Goal: Transaction & Acquisition: Purchase product/service

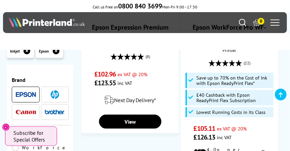
scroll to position [1546, 0]
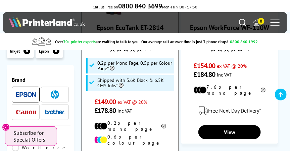
scroll to position [1314, 0]
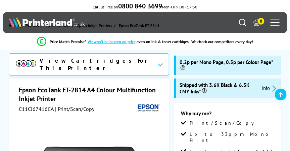
scroll to position [67, 0]
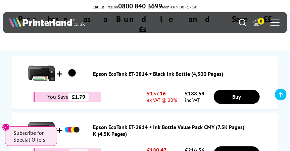
scroll to position [431, 0]
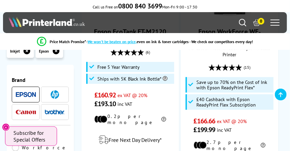
scroll to position [1572, 0]
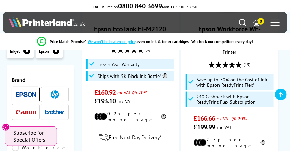
drag, startPoint x: 165, startPoint y: 82, endPoint x: 123, endPoint y: 98, distance: 45.4
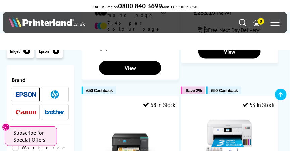
scroll to position [906, 0]
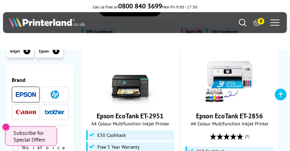
scroll to position [942, 0]
